Goal: Book appointment/travel/reservation

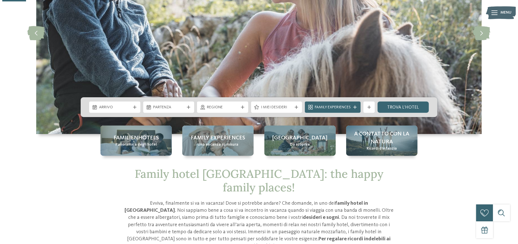
scroll to position [113, 0]
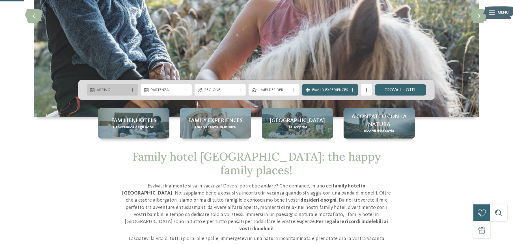
click at [132, 87] on div "Arrivo" at bounding box center [112, 89] width 51 height 11
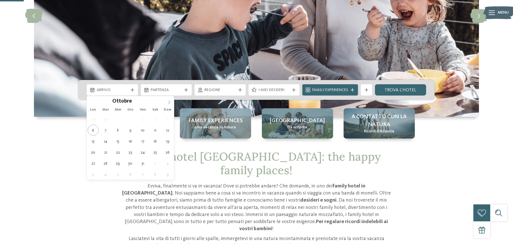
click at [169, 103] on icon at bounding box center [169, 103] width 2 height 4
type div "[DATE]"
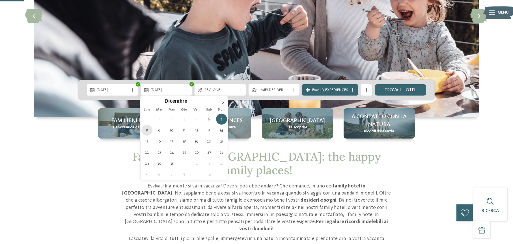
type div "[DATE]"
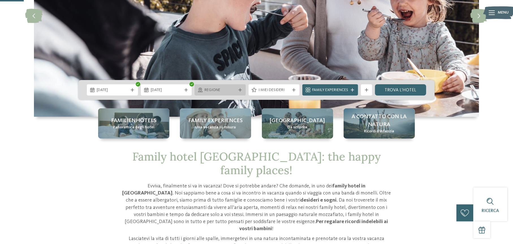
click at [242, 89] on div at bounding box center [240, 89] width 6 height 3
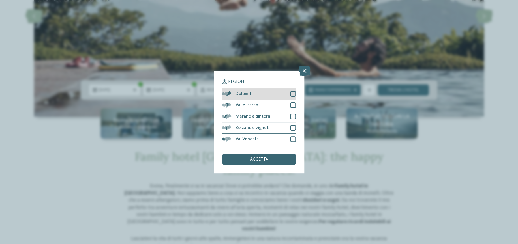
click at [293, 91] on div at bounding box center [293, 94] width 6 height 6
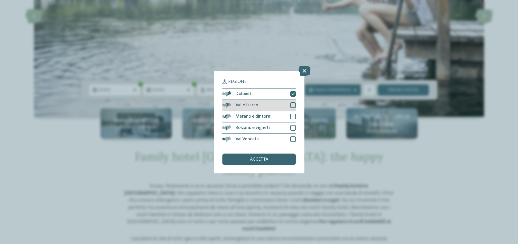
click at [291, 106] on div at bounding box center [293, 105] width 6 height 6
click at [292, 114] on div at bounding box center [293, 117] width 6 height 6
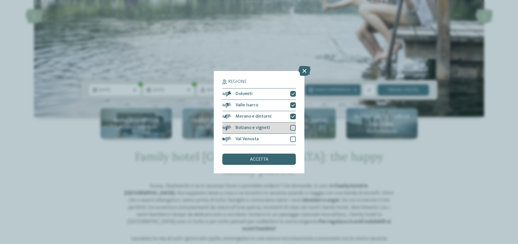
click at [293, 129] on div at bounding box center [293, 128] width 6 height 6
click at [292, 141] on div at bounding box center [293, 139] width 6 height 6
click at [264, 158] on span "accetta" at bounding box center [259, 159] width 18 height 5
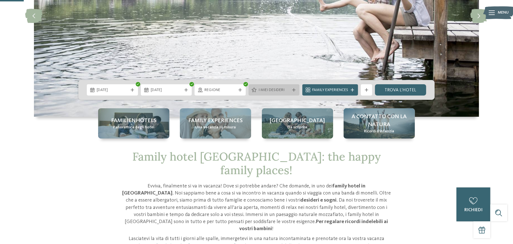
click at [270, 90] on span "I miei desideri" at bounding box center [274, 90] width 31 height 6
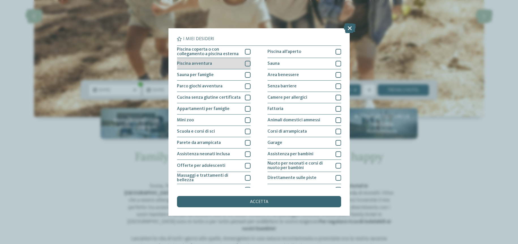
click at [245, 62] on div at bounding box center [248, 64] width 6 height 6
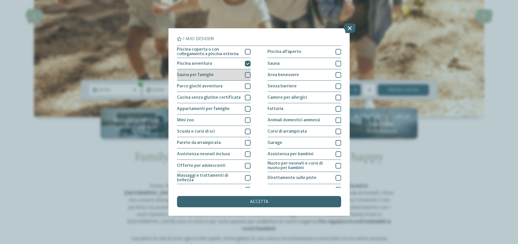
click at [245, 74] on div at bounding box center [248, 75] width 6 height 6
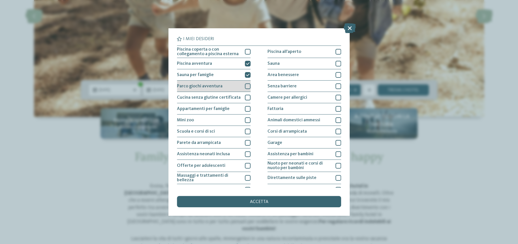
click at [245, 85] on div at bounding box center [248, 86] width 6 height 6
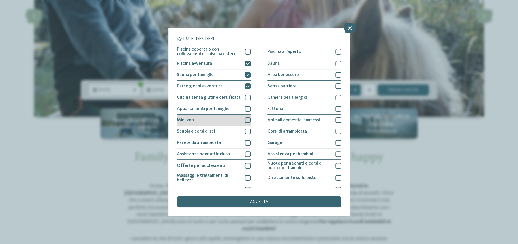
click at [246, 118] on div at bounding box center [248, 120] width 6 height 6
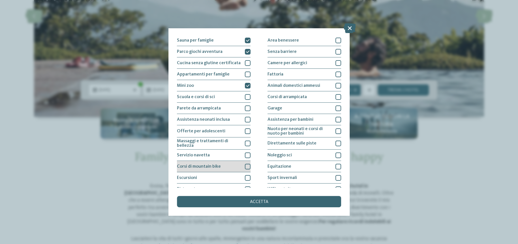
scroll to position [53, 0]
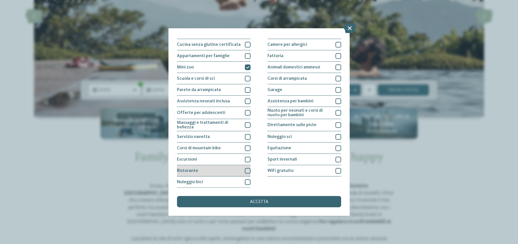
click at [247, 168] on div at bounding box center [248, 171] width 6 height 6
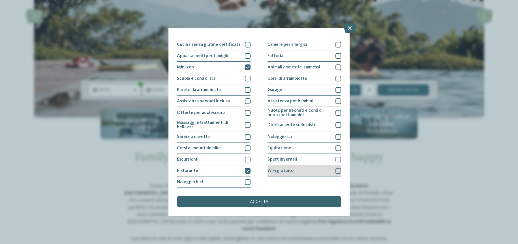
click at [335, 169] on div at bounding box center [338, 171] width 6 height 6
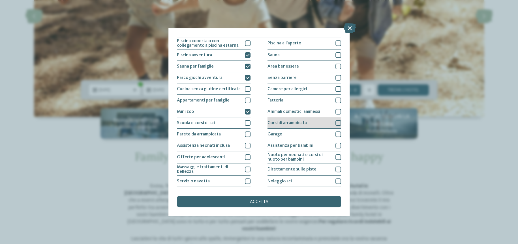
scroll to position [0, 0]
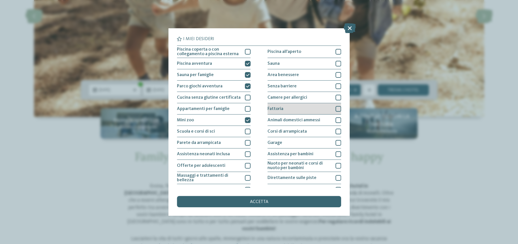
click at [335, 108] on div at bounding box center [338, 109] width 6 height 6
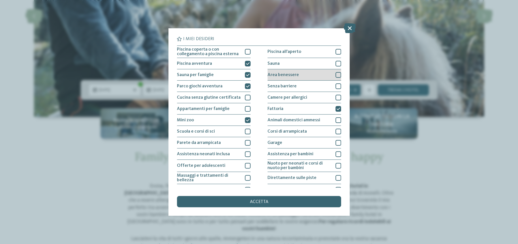
click at [335, 75] on div at bounding box center [338, 75] width 6 height 6
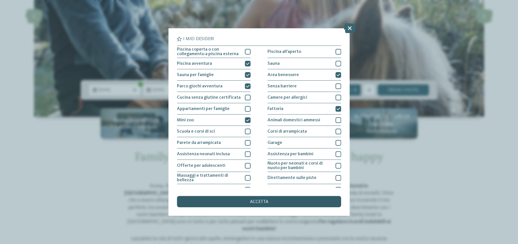
click at [259, 204] on div "accetta" at bounding box center [259, 201] width 164 height 11
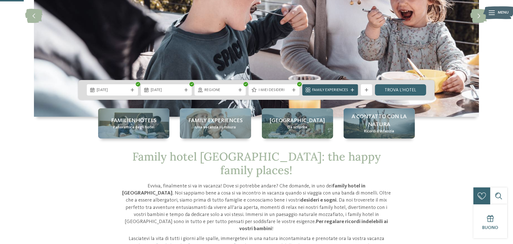
click at [347, 90] on span "Family Experiences" at bounding box center [330, 90] width 36 height 6
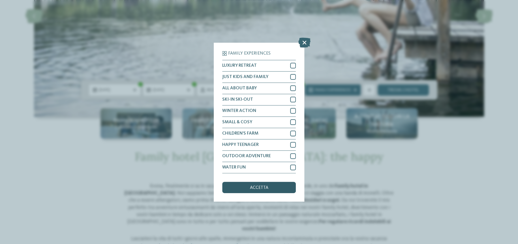
click at [264, 189] on span "accetta" at bounding box center [259, 188] width 18 height 5
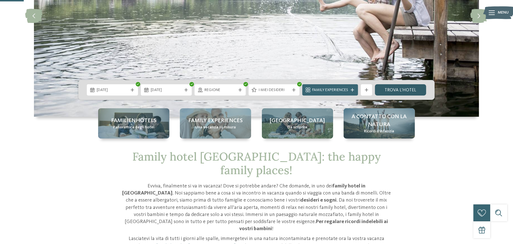
click at [388, 91] on link "trova l’hotel" at bounding box center [400, 89] width 51 height 11
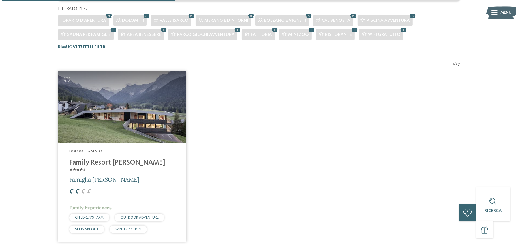
scroll to position [228, 0]
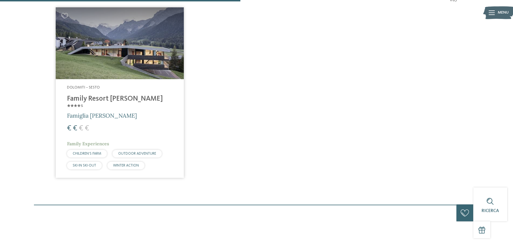
click at [115, 97] on h4 "Family Resort [PERSON_NAME] ****ˢ" at bounding box center [119, 103] width 105 height 17
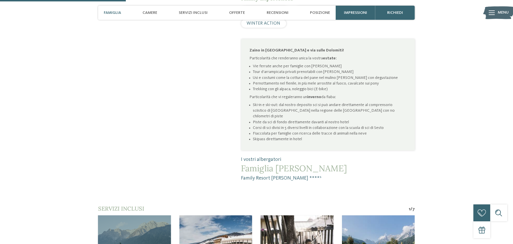
scroll to position [453, 0]
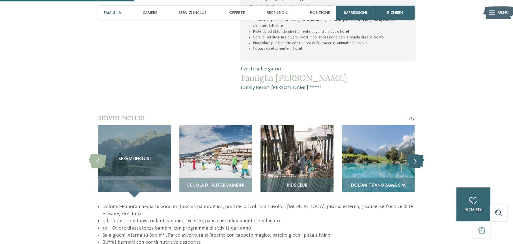
click at [419, 154] on icon at bounding box center [415, 161] width 17 height 14
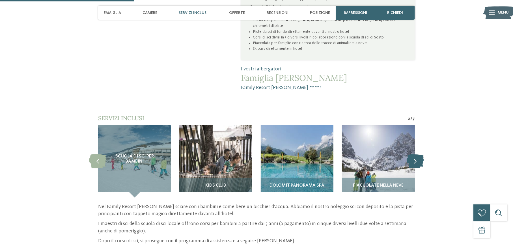
click at [419, 154] on icon at bounding box center [415, 161] width 17 height 14
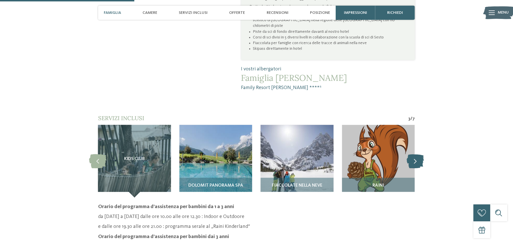
click at [419, 154] on icon at bounding box center [415, 161] width 17 height 14
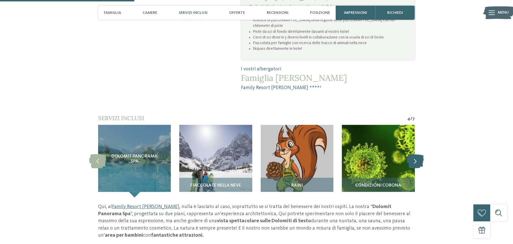
click at [419, 154] on icon at bounding box center [415, 161] width 17 height 14
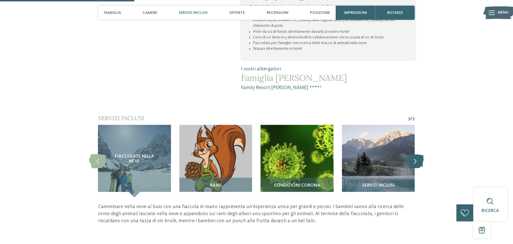
click at [419, 154] on icon at bounding box center [415, 161] width 17 height 14
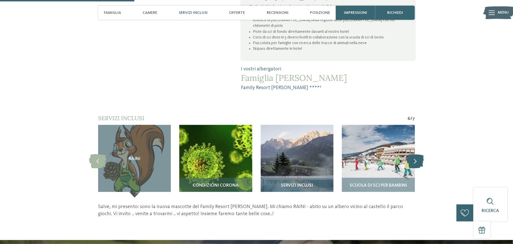
click at [419, 154] on icon at bounding box center [415, 161] width 17 height 14
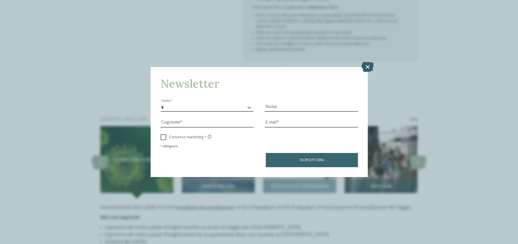
click at [368, 68] on icon at bounding box center [367, 67] width 12 height 10
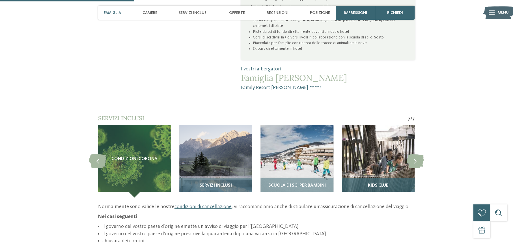
click at [379, 178] on div "Kids Club" at bounding box center [378, 188] width 73 height 20
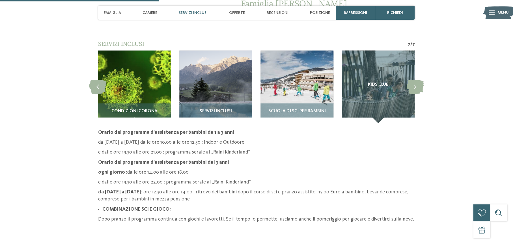
scroll to position [509, 0]
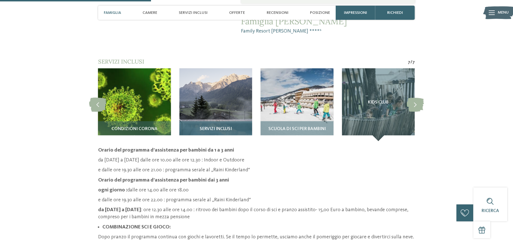
click at [208, 121] on div "Servizi inclusi" at bounding box center [215, 131] width 73 height 20
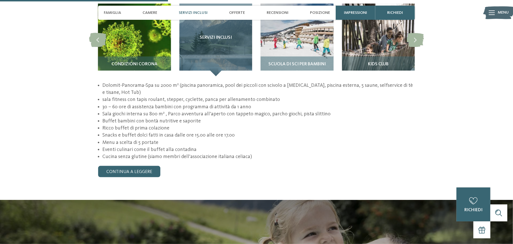
scroll to position [594, 0]
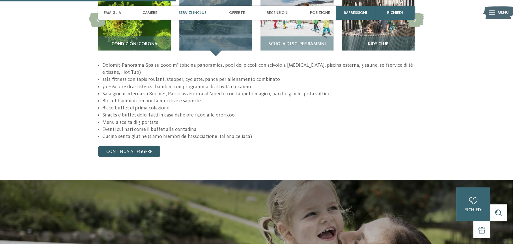
click at [137, 146] on link "continua a leggere" at bounding box center [129, 151] width 62 height 11
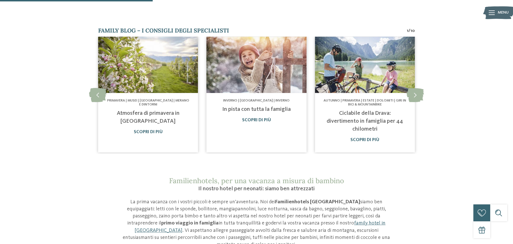
scroll to position [368, 0]
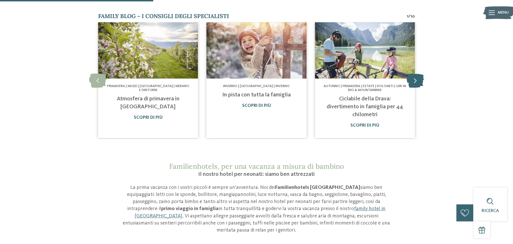
click at [419, 83] on icon at bounding box center [415, 81] width 17 height 14
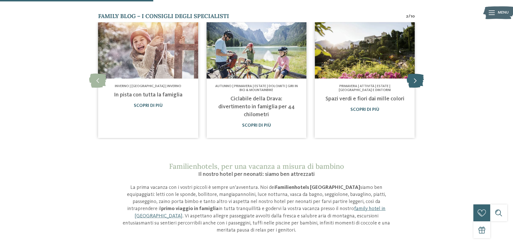
click at [419, 83] on icon at bounding box center [415, 81] width 17 height 14
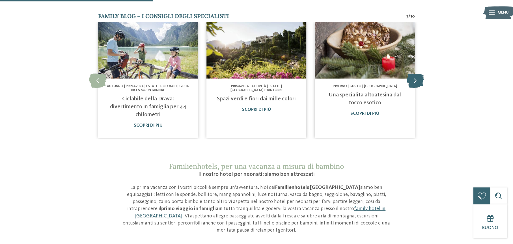
click at [419, 83] on icon at bounding box center [415, 81] width 17 height 14
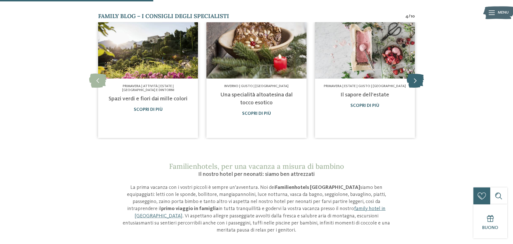
click at [419, 83] on icon at bounding box center [415, 81] width 17 height 14
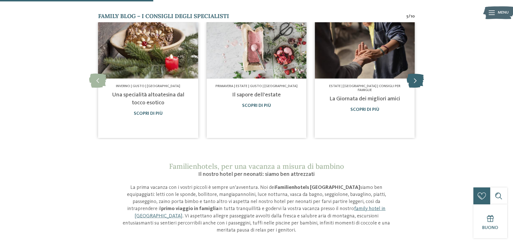
click at [419, 83] on icon at bounding box center [415, 81] width 17 height 14
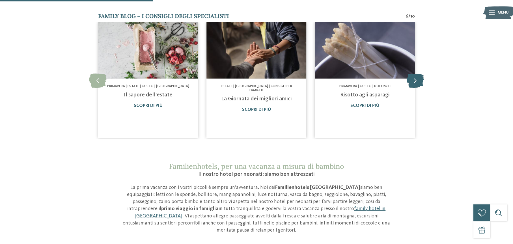
click at [419, 83] on icon at bounding box center [415, 81] width 17 height 14
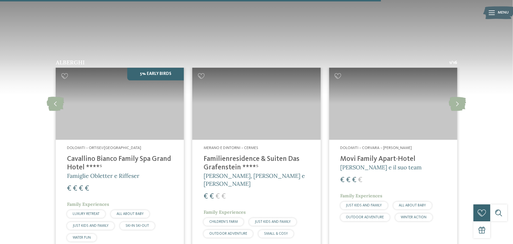
scroll to position [933, 0]
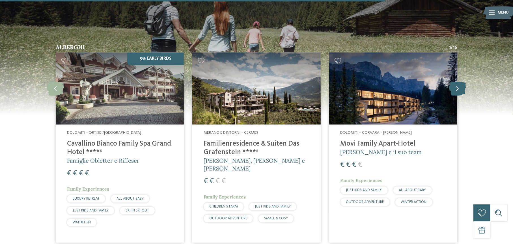
click at [455, 81] on icon at bounding box center [457, 88] width 17 height 14
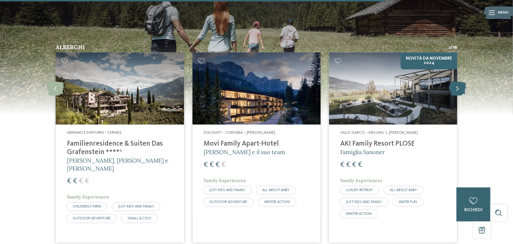
click at [455, 81] on icon at bounding box center [457, 88] width 17 height 14
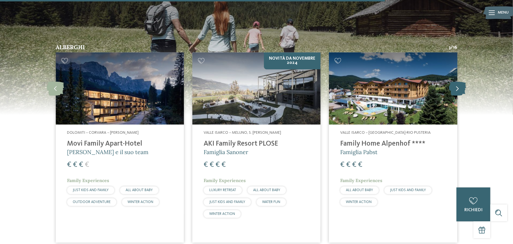
click at [455, 81] on icon at bounding box center [457, 88] width 17 height 14
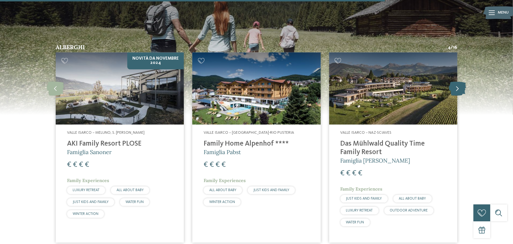
click at [455, 81] on icon at bounding box center [457, 88] width 17 height 14
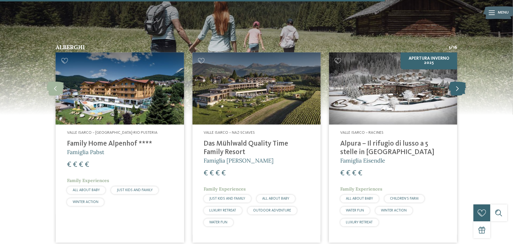
click at [455, 81] on icon at bounding box center [457, 88] width 17 height 14
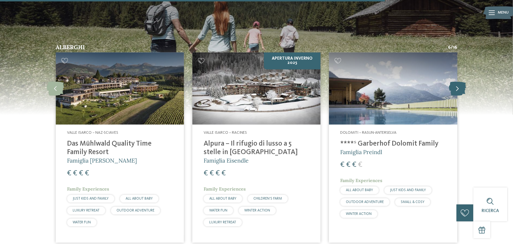
click at [455, 81] on icon at bounding box center [457, 88] width 17 height 14
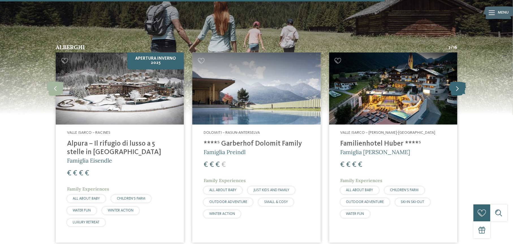
click at [455, 81] on icon at bounding box center [457, 88] width 17 height 14
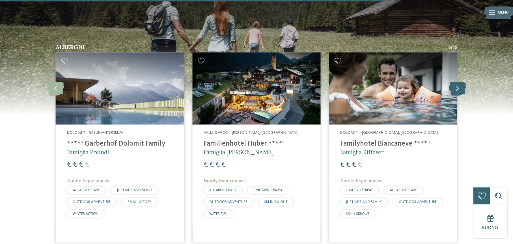
click at [455, 81] on icon at bounding box center [457, 88] width 17 height 14
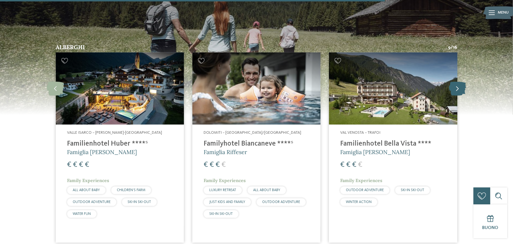
click at [455, 81] on icon at bounding box center [457, 88] width 17 height 14
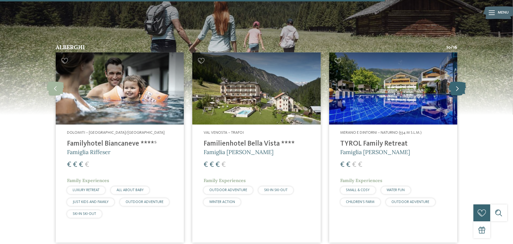
click at [455, 81] on icon at bounding box center [457, 88] width 17 height 14
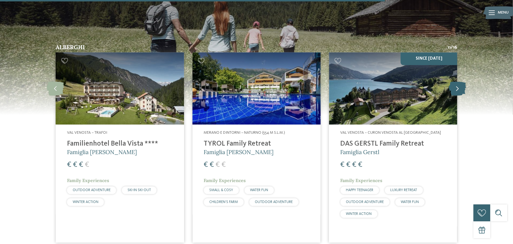
click at [455, 81] on icon at bounding box center [457, 88] width 17 height 14
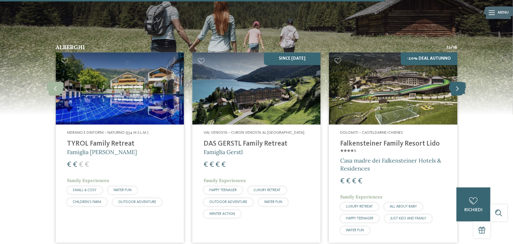
click at [455, 81] on icon at bounding box center [457, 88] width 17 height 14
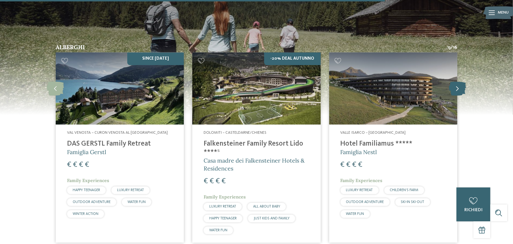
click at [455, 81] on icon at bounding box center [457, 88] width 17 height 14
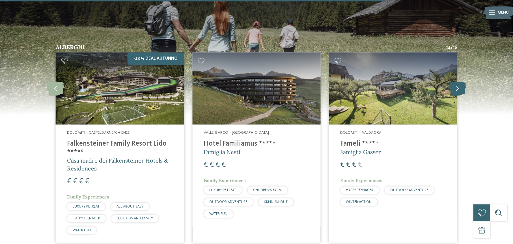
click at [455, 81] on icon at bounding box center [457, 88] width 17 height 14
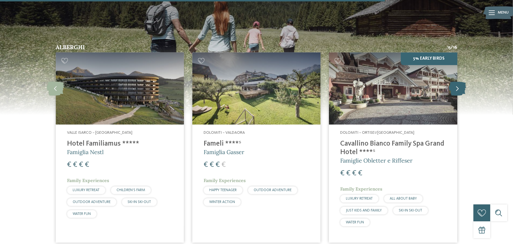
click at [455, 81] on icon at bounding box center [457, 88] width 17 height 14
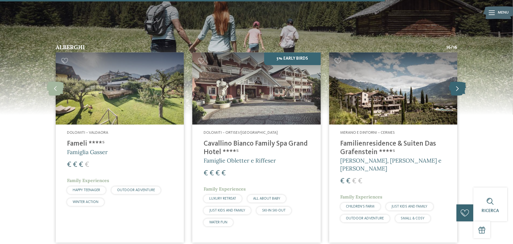
click at [455, 81] on icon at bounding box center [457, 88] width 17 height 14
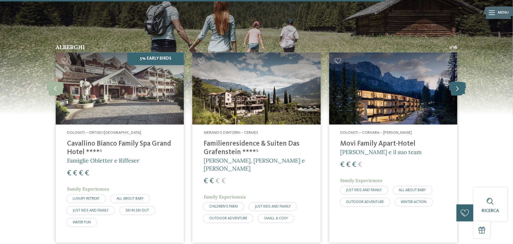
click at [455, 81] on icon at bounding box center [457, 88] width 17 height 14
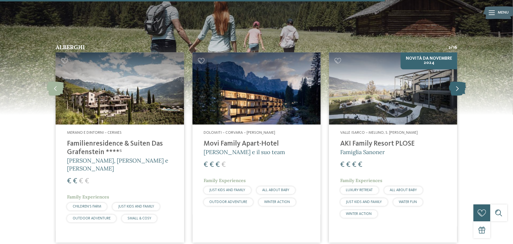
click at [455, 81] on icon at bounding box center [457, 88] width 17 height 14
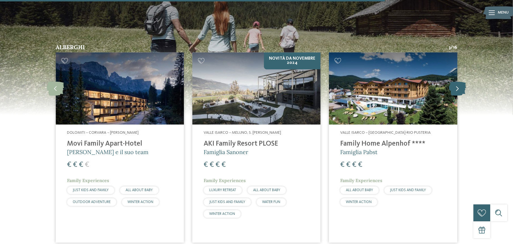
click at [455, 81] on icon at bounding box center [457, 88] width 17 height 14
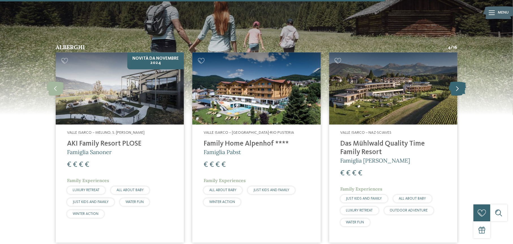
click at [455, 81] on icon at bounding box center [457, 88] width 17 height 14
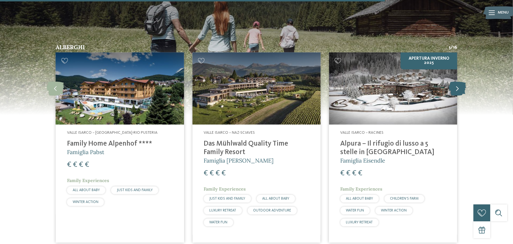
click at [455, 81] on icon at bounding box center [457, 88] width 17 height 14
